Goal: Information Seeking & Learning: Learn about a topic

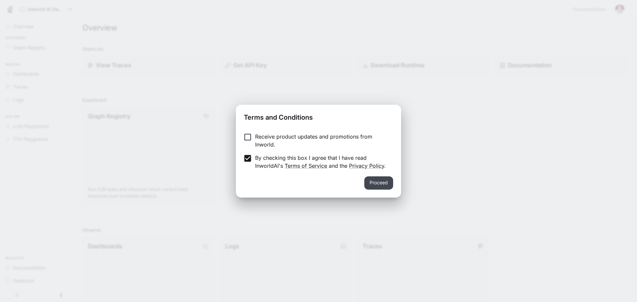
click at [382, 184] on button "Proceed" at bounding box center [378, 182] width 29 height 13
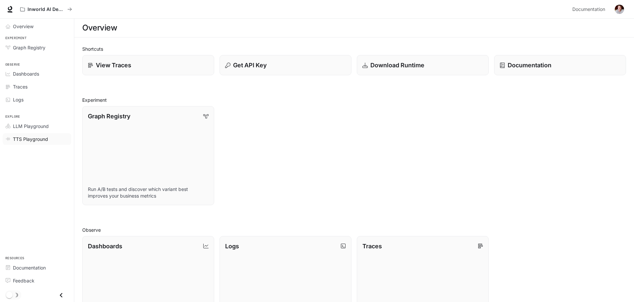
click at [36, 141] on span "TTS Playground" at bounding box center [30, 139] width 35 height 7
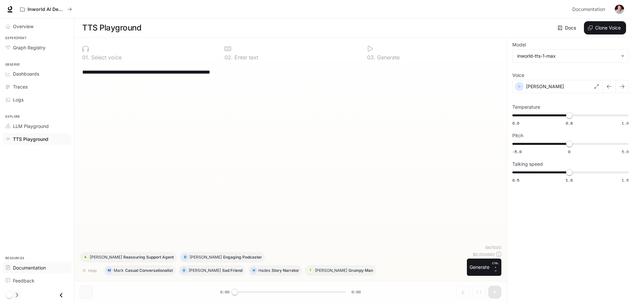
click at [21, 263] on link "Documentation" at bounding box center [37, 268] width 69 height 12
click at [616, 7] on img "button" at bounding box center [619, 9] width 9 height 9
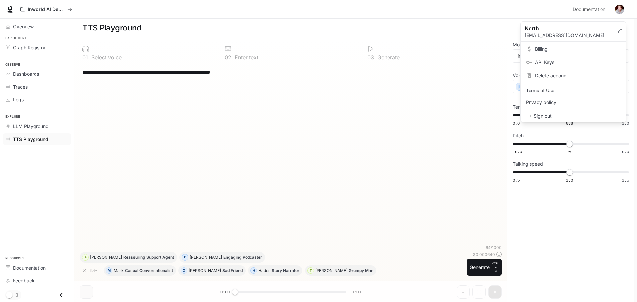
click at [557, 64] on span "API Keys" at bounding box center [578, 62] width 86 height 7
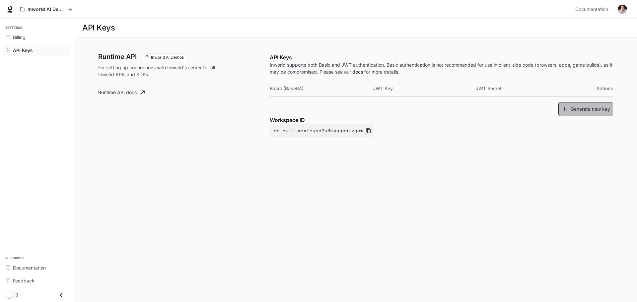
click at [568, 106] on icon "button" at bounding box center [564, 109] width 7 height 7
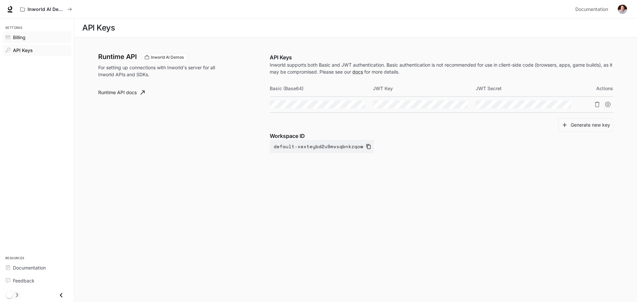
click at [33, 37] on div "Billing" at bounding box center [40, 37] width 55 height 7
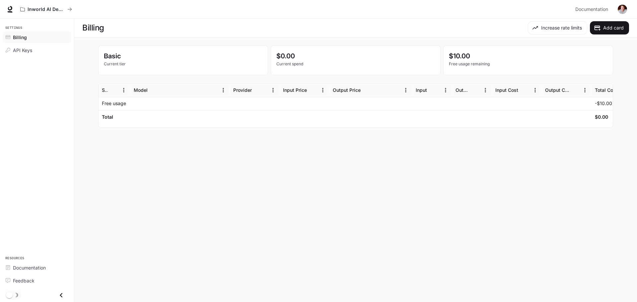
click at [626, 7] on img "button" at bounding box center [622, 9] width 9 height 9
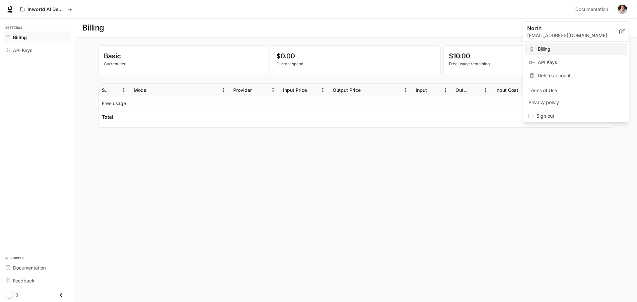
click at [461, 168] on div at bounding box center [318, 151] width 637 height 302
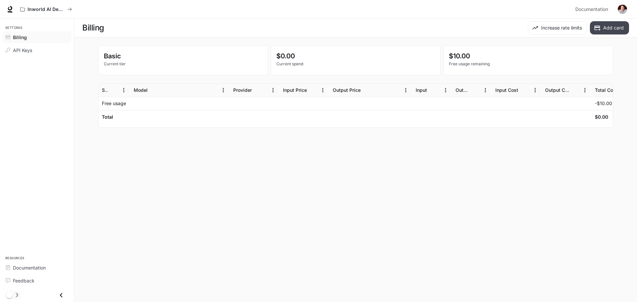
click at [598, 29] on icon "button" at bounding box center [597, 28] width 7 height 7
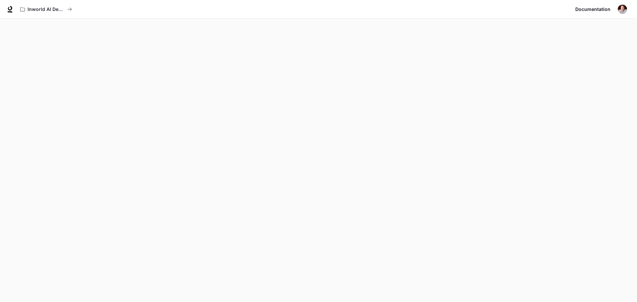
click at [624, 8] on img "button" at bounding box center [622, 9] width 9 height 9
click at [624, 8] on div at bounding box center [318, 151] width 637 height 302
click at [624, 8] on img "button" at bounding box center [622, 9] width 9 height 9
click at [598, 171] on div at bounding box center [318, 151] width 637 height 302
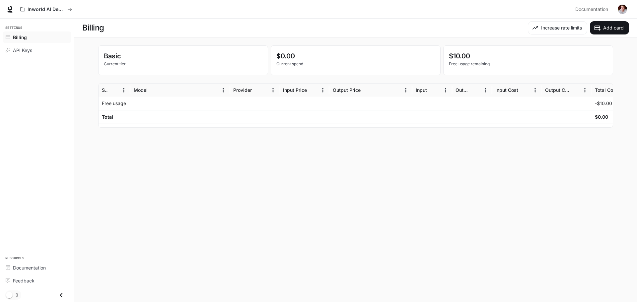
click at [625, 9] on img "button" at bounding box center [622, 9] width 9 height 9
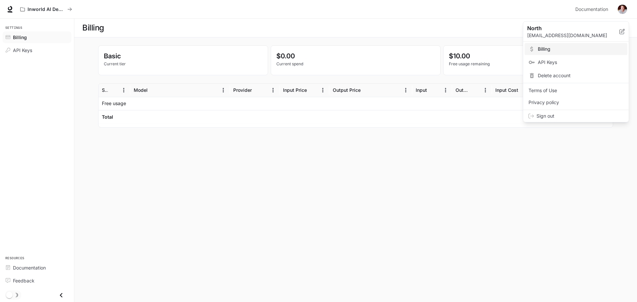
click at [552, 8] on div at bounding box center [318, 151] width 637 height 302
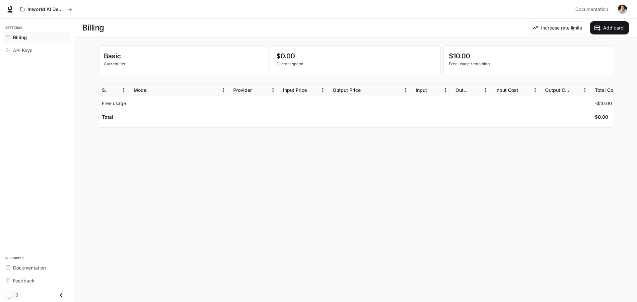
click at [618, 9] on img "button" at bounding box center [622, 9] width 9 height 9
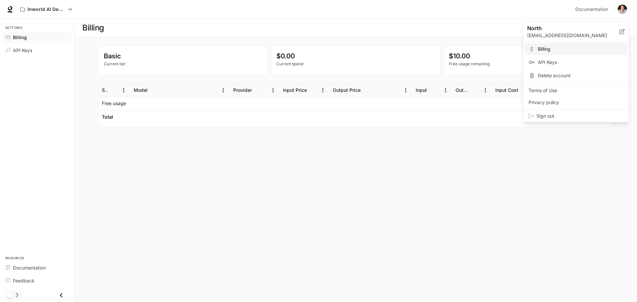
click at [625, 7] on div at bounding box center [318, 151] width 637 height 302
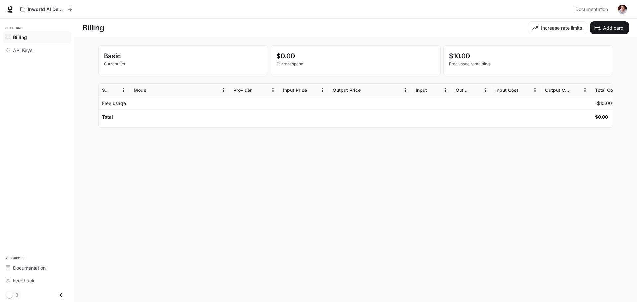
click at [626, 8] on img "button" at bounding box center [622, 9] width 9 height 9
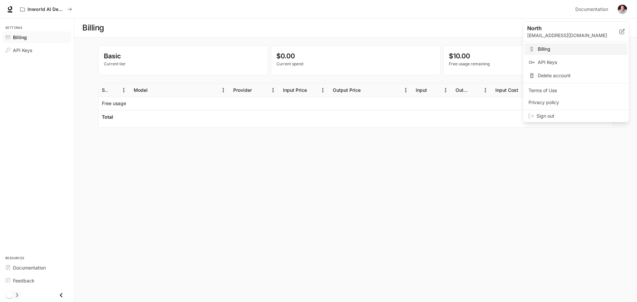
click at [544, 31] on p "North" at bounding box center [568, 28] width 82 height 8
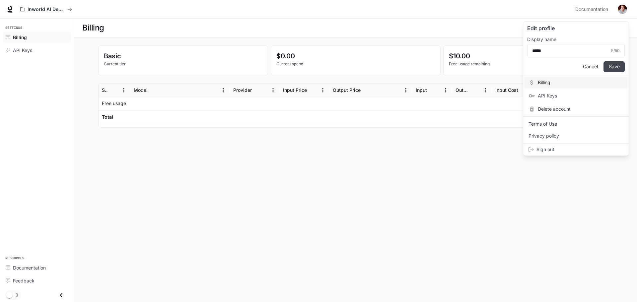
click at [616, 66] on button "Save" at bounding box center [613, 66] width 21 height 11
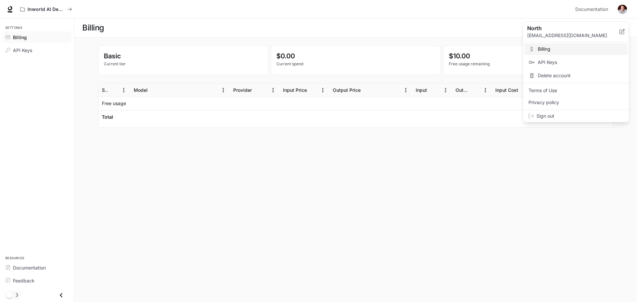
click at [594, 6] on div at bounding box center [318, 151] width 637 height 302
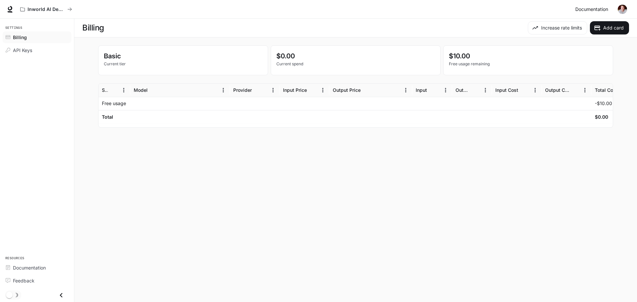
click at [593, 9] on span "Documentation" at bounding box center [591, 9] width 33 height 8
